Goal: Check status: Check status

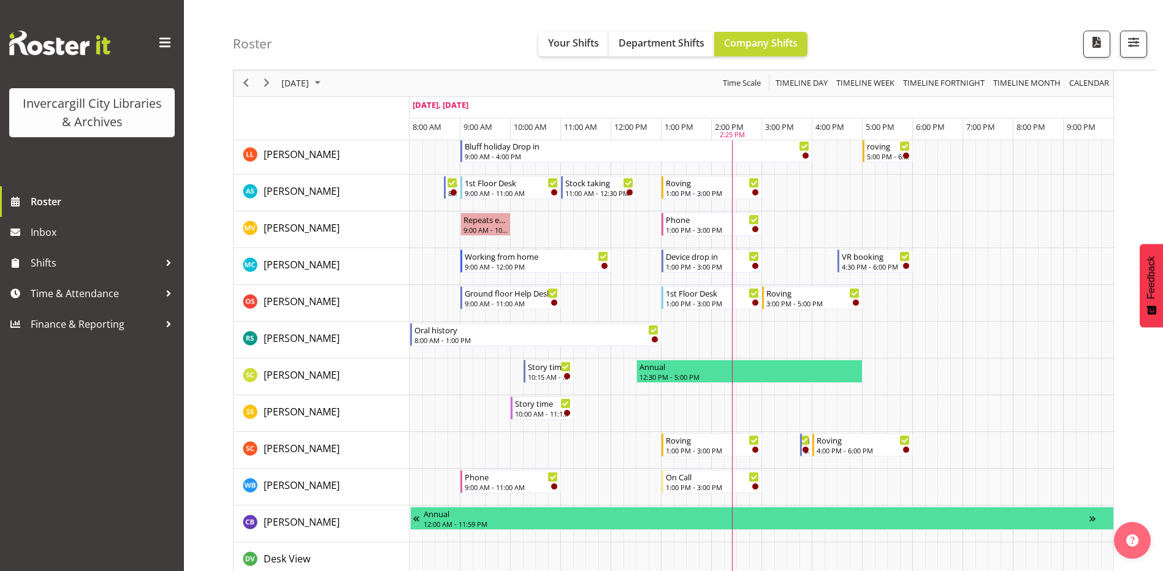
scroll to position [797, 0]
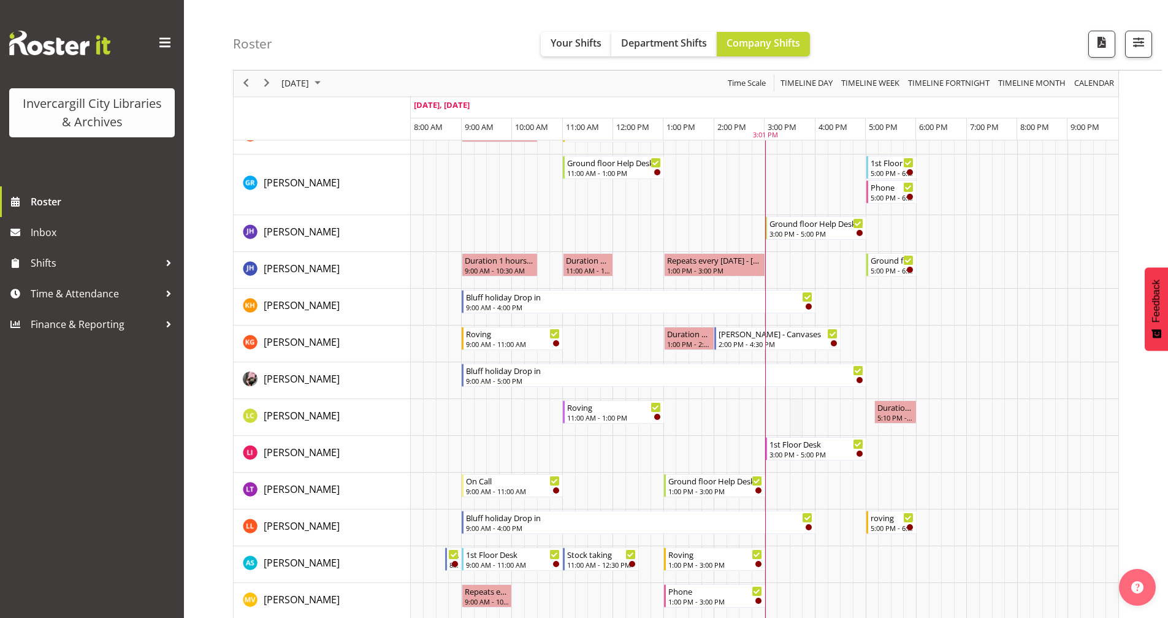
scroll to position [368, 0]
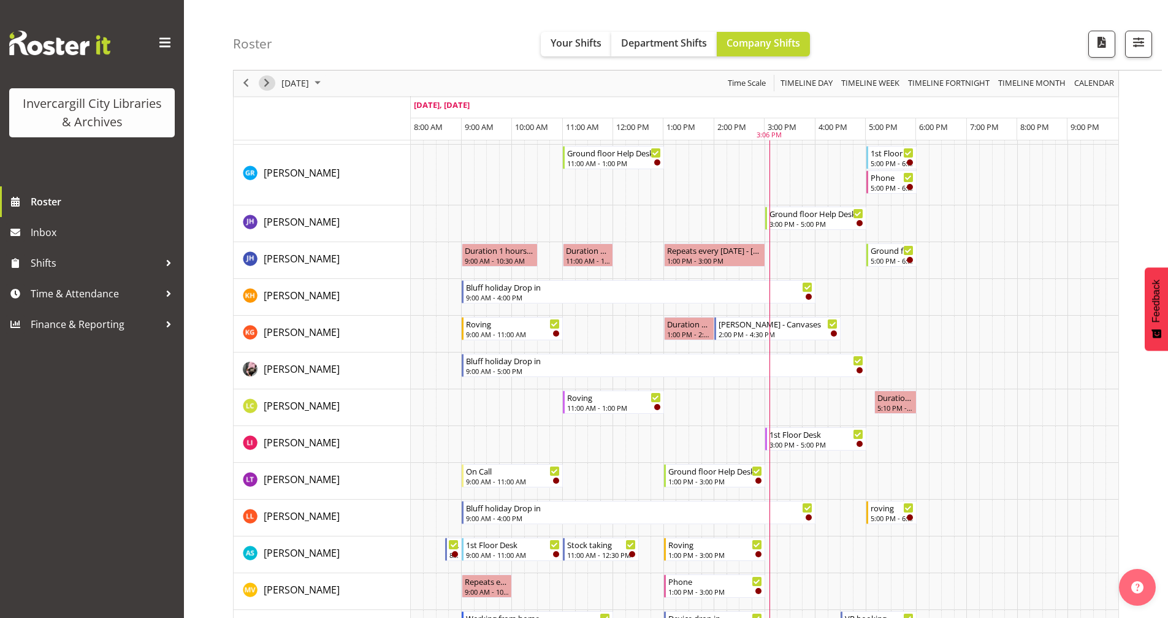
click at [263, 79] on span "Next" at bounding box center [266, 83] width 15 height 15
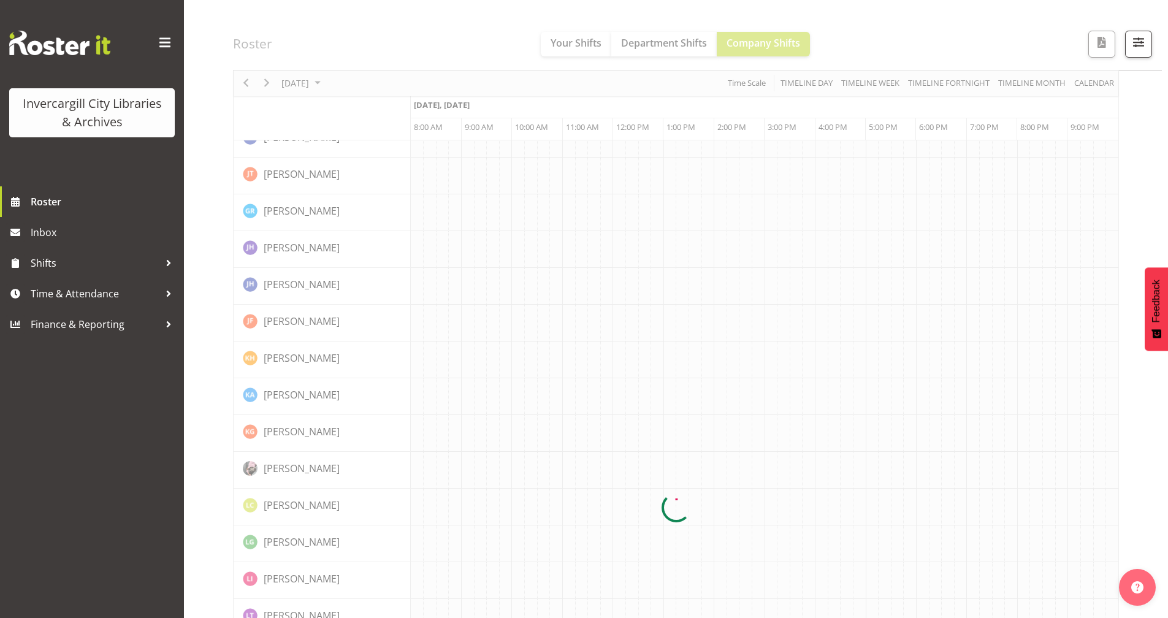
scroll to position [0, 0]
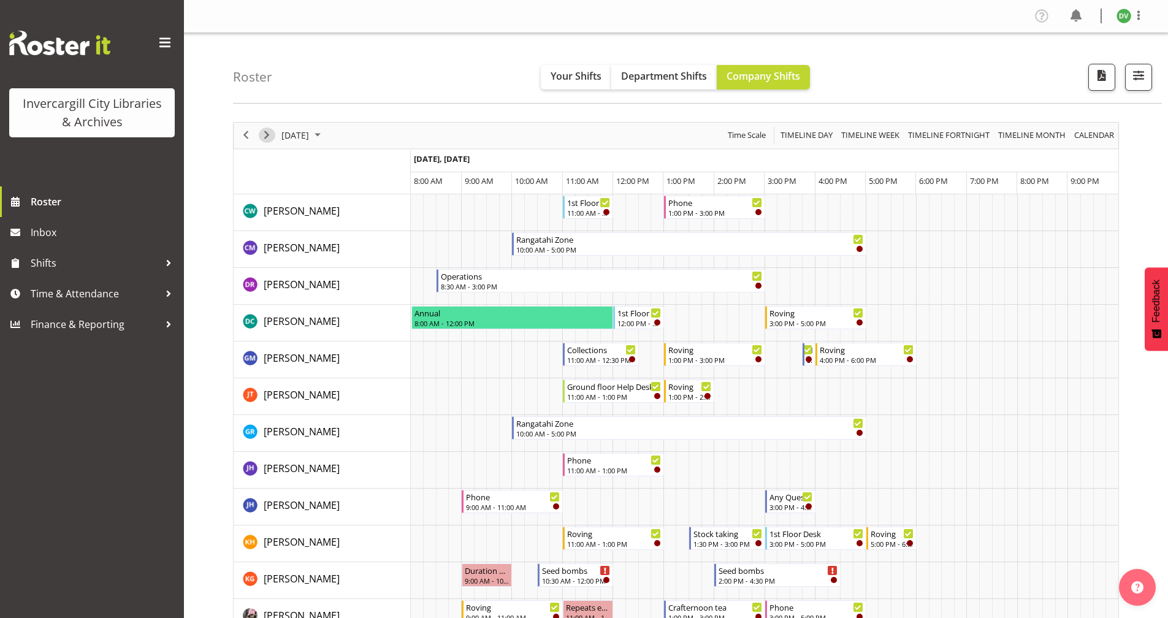
click at [267, 136] on span "Next" at bounding box center [266, 135] width 15 height 15
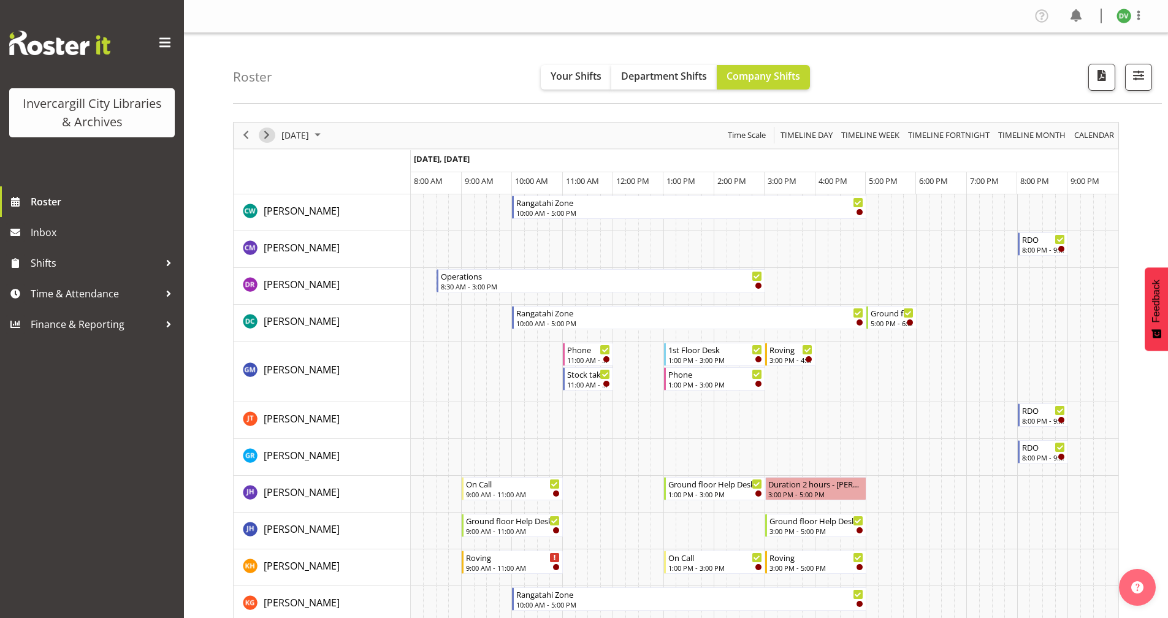
click at [266, 139] on span "Next" at bounding box center [266, 135] width 15 height 15
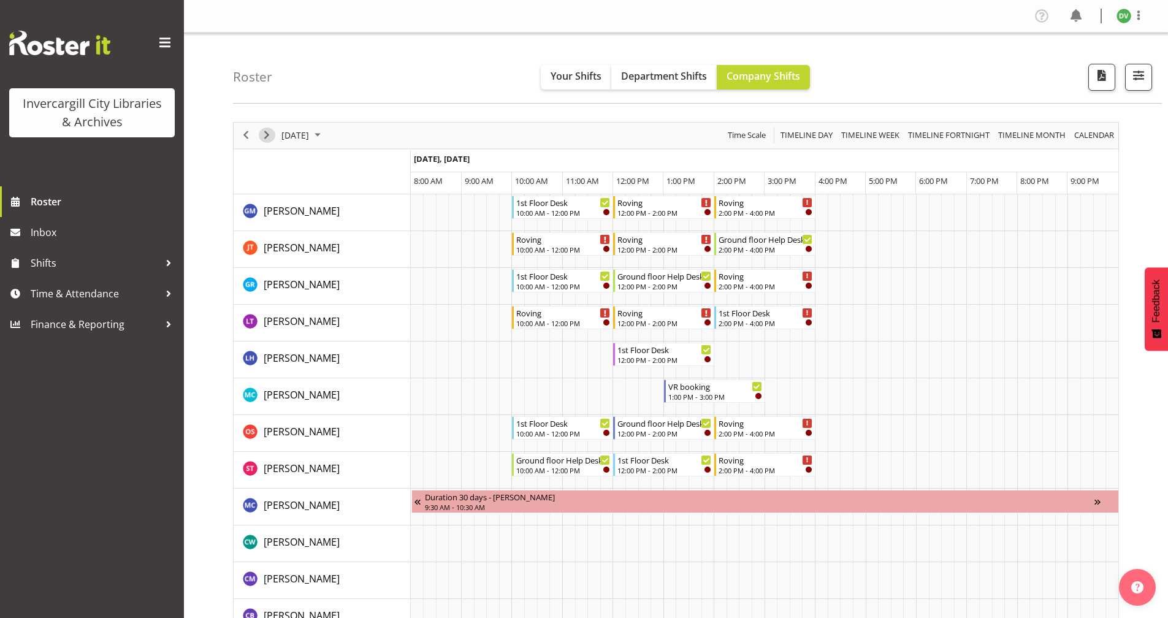
click at [266, 134] on span "Next" at bounding box center [266, 135] width 15 height 15
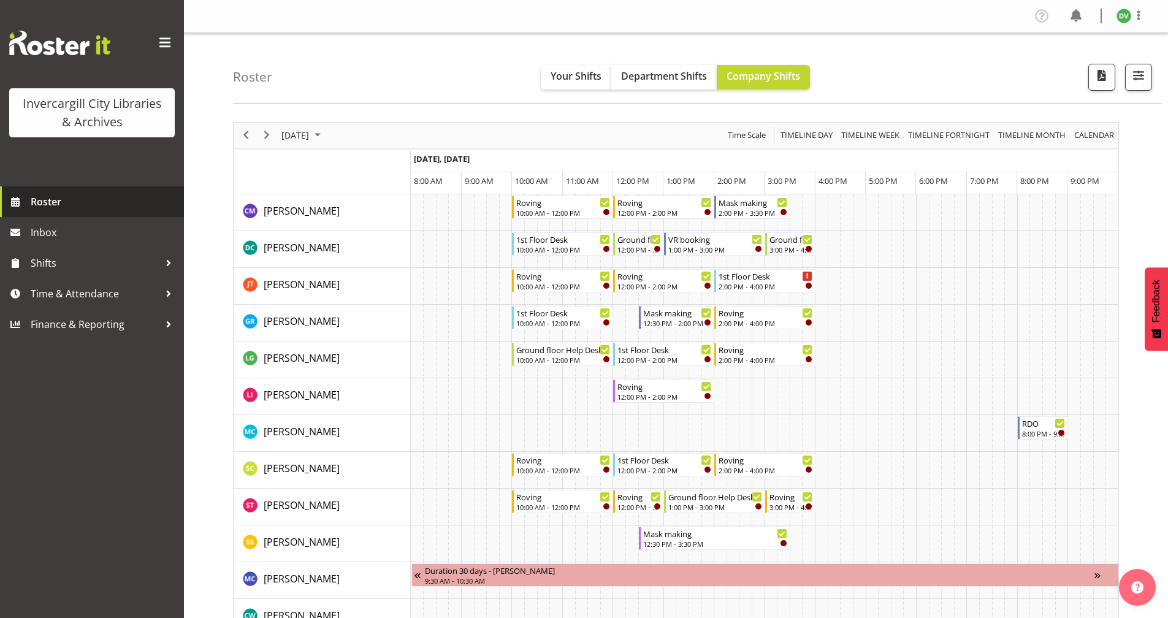
click at [40, 202] on span "Roster" at bounding box center [104, 201] width 147 height 18
click at [242, 137] on span "Previous" at bounding box center [245, 135] width 15 height 15
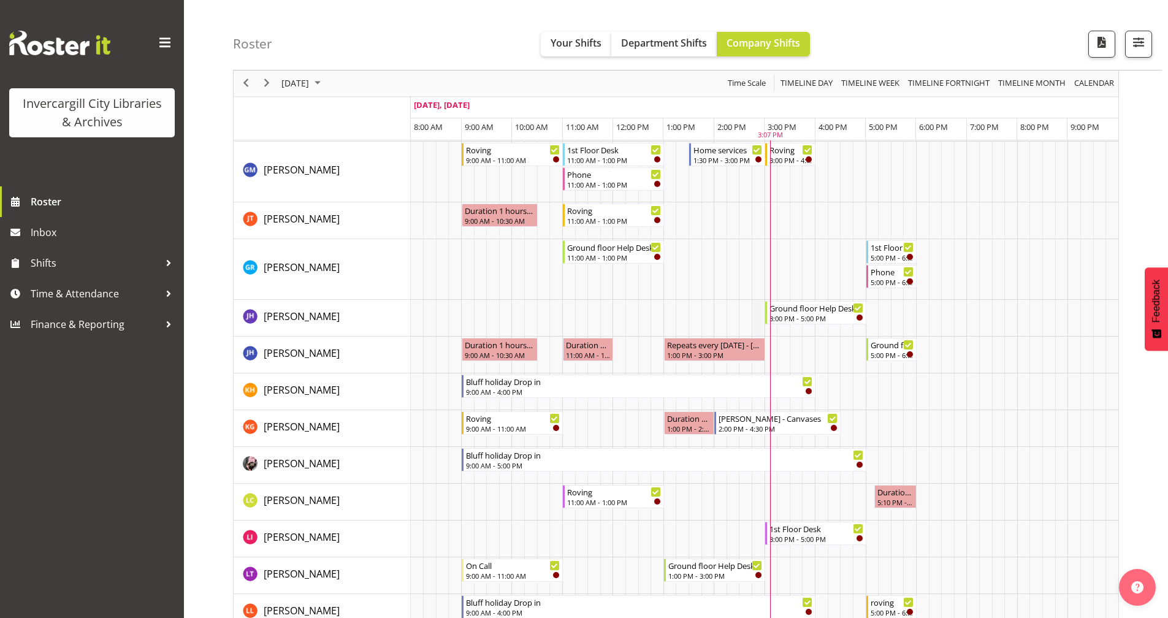
scroll to position [306, 0]
